Goal: Communication & Community: Participate in discussion

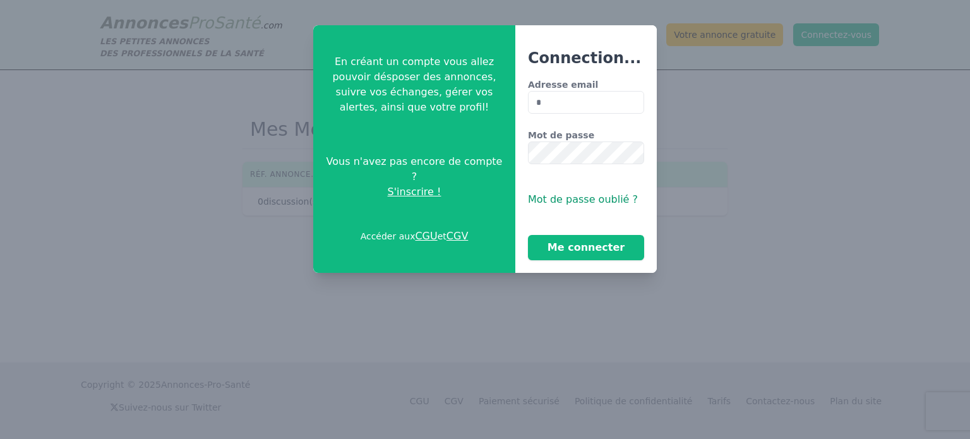
type input "**********"
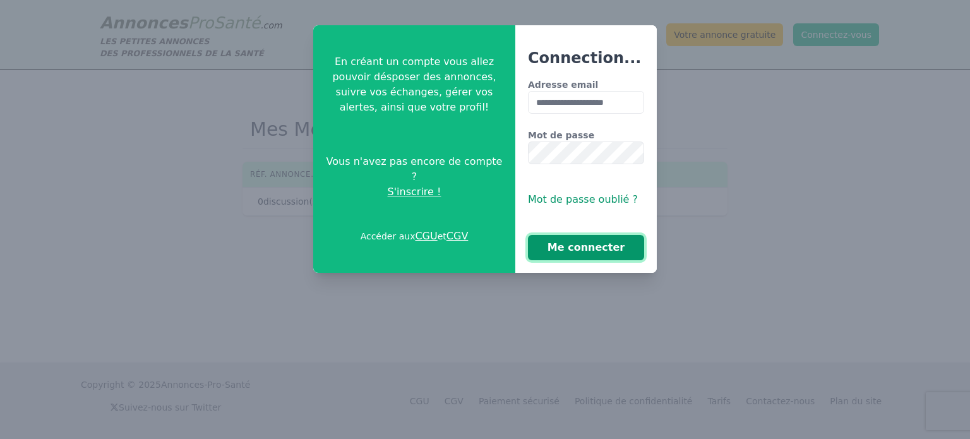
click at [624, 242] on button "Me connecter" at bounding box center [586, 247] width 116 height 25
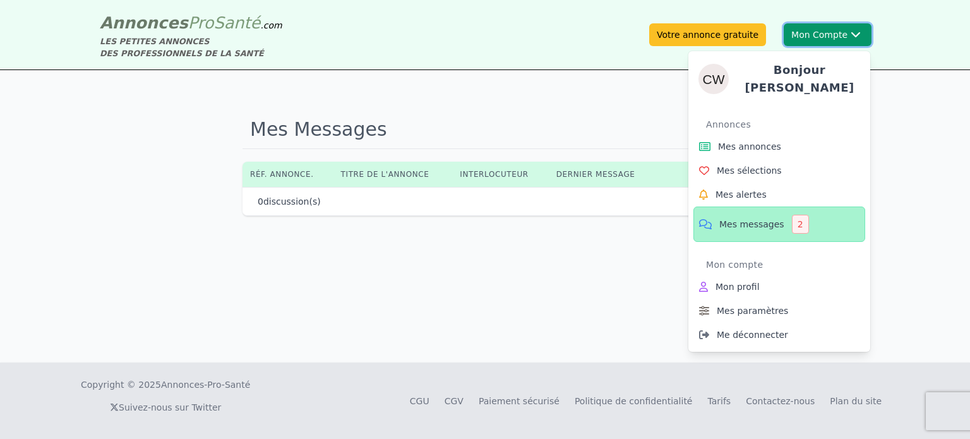
click at [832, 34] on button "Mon Compte Bonjour catherine Annonces Mes annonces Mes sélections Mes alertes M…" at bounding box center [828, 34] width 88 height 23
click at [736, 218] on span "Mes messages" at bounding box center [751, 224] width 65 height 13
click at [792, 215] on div "2" at bounding box center [800, 224] width 17 height 19
click at [776, 218] on span "Mes messages" at bounding box center [751, 224] width 65 height 13
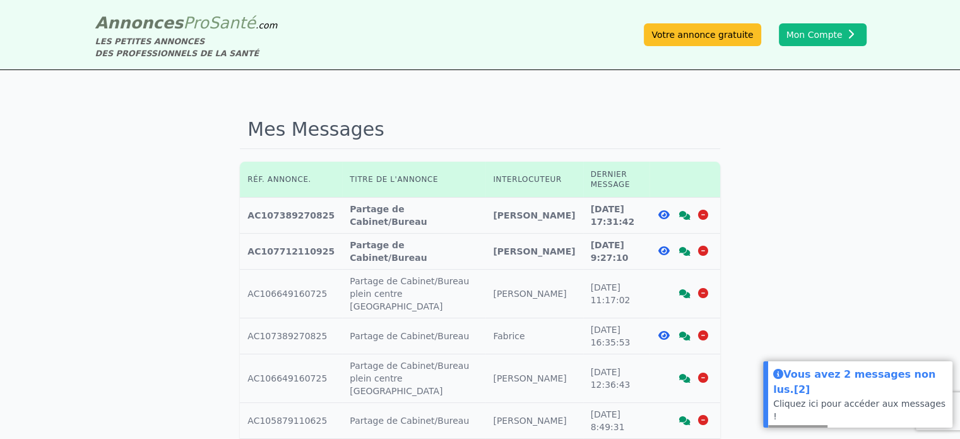
click at [684, 250] on icon at bounding box center [684, 251] width 11 height 9
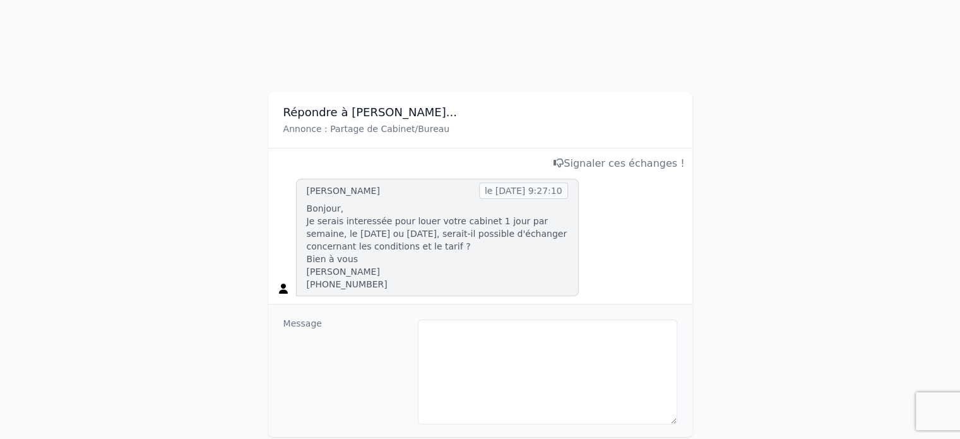
scroll to position [109, 0]
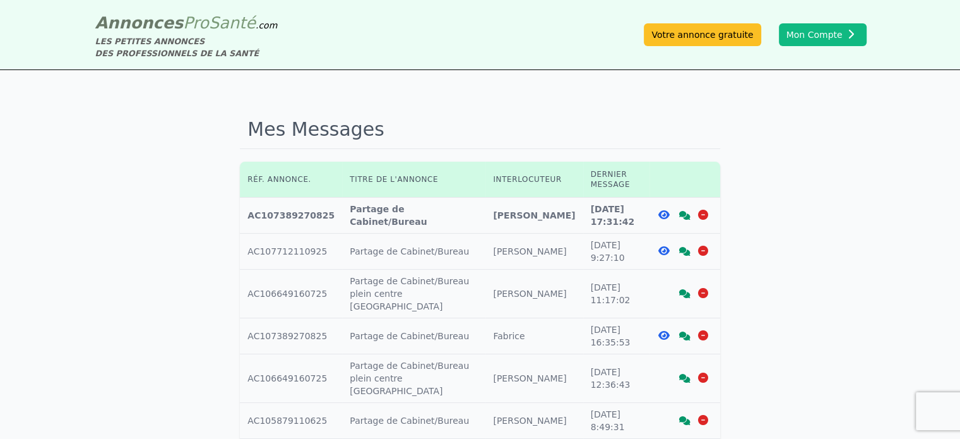
click at [684, 215] on icon at bounding box center [684, 215] width 11 height 9
